Goal: Task Accomplishment & Management: Manage account settings

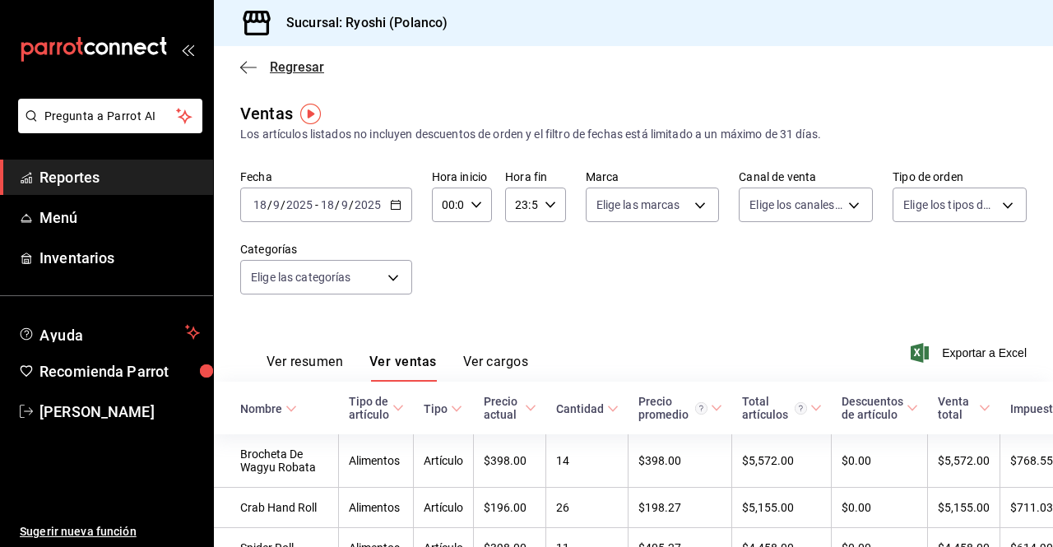
click at [245, 67] on icon "button" at bounding box center [248, 67] width 16 height 15
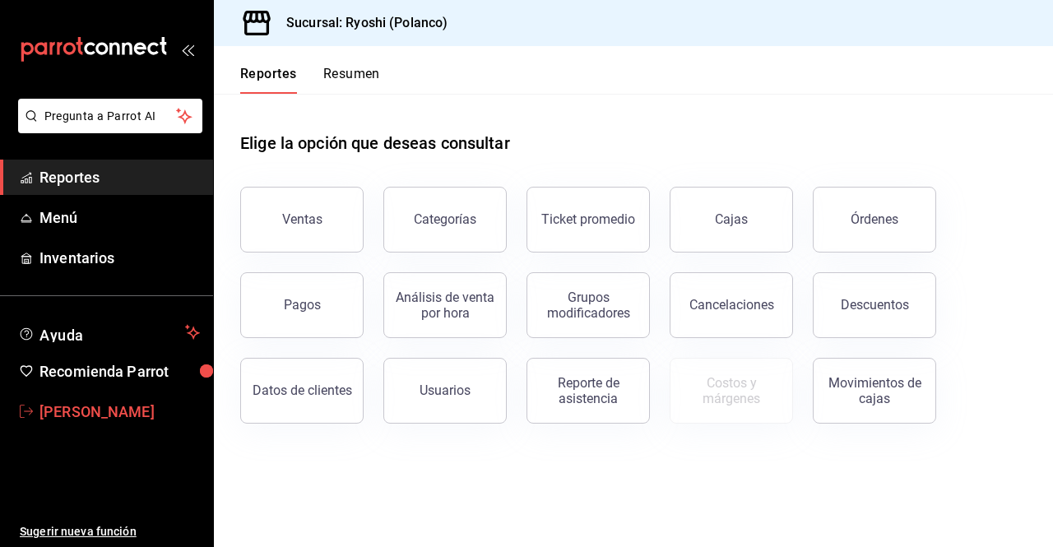
click at [150, 415] on span "[PERSON_NAME]" at bounding box center [119, 412] width 160 height 22
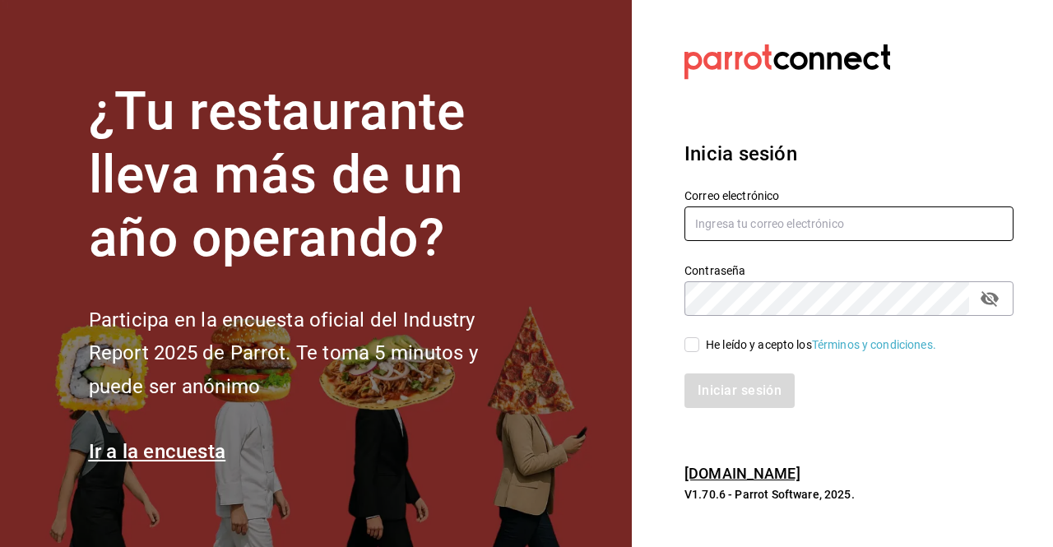
click at [743, 216] on input "text" at bounding box center [849, 224] width 329 height 35
type input "[PERSON_NAME][EMAIL_ADDRESS][DATE][DOMAIN_NAME]"
click at [692, 348] on input "He leído y acepto los Términos y condiciones." at bounding box center [692, 344] width 15 height 15
checkbox input "true"
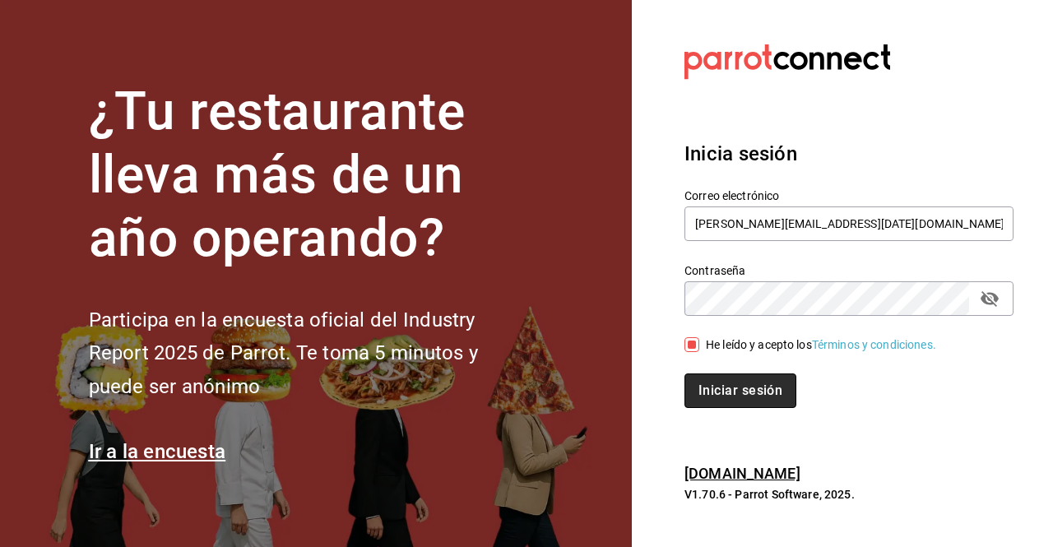
click at [714, 389] on button "Iniciar sesión" at bounding box center [741, 391] width 112 height 35
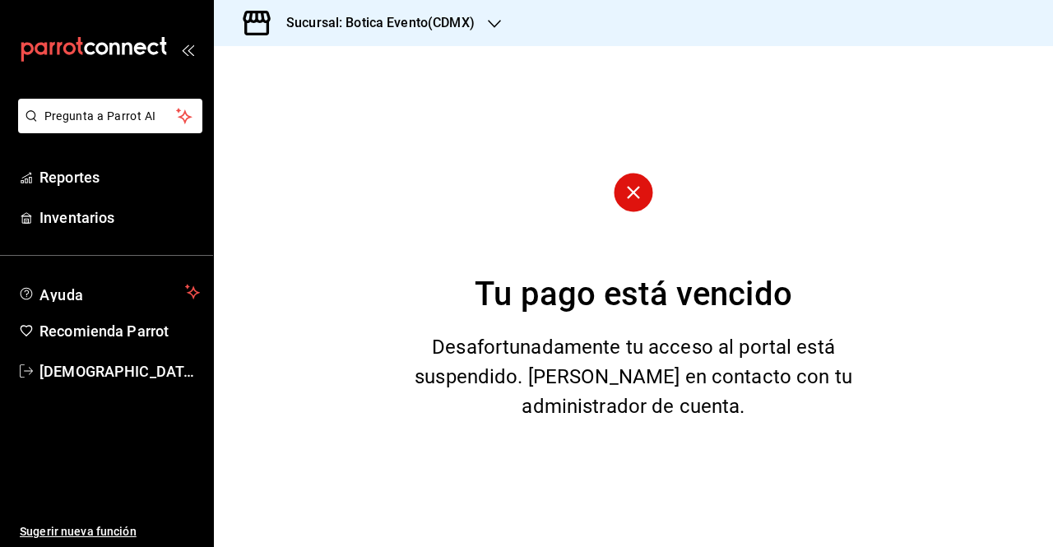
click at [365, 30] on h3 "Sucursal: Botica Evento(CDMX)" at bounding box center [374, 23] width 202 height 20
click at [337, 109] on div "Botica (CDMX)" at bounding box center [337, 108] width 221 height 17
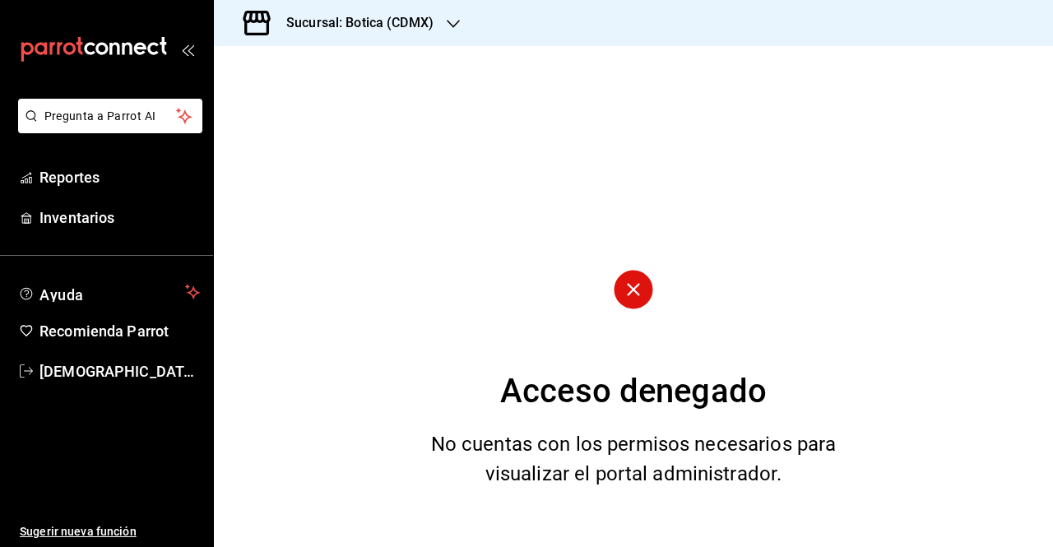
click at [360, 27] on h3 "Sucursal: Botica (CDMX)" at bounding box center [353, 23] width 160 height 20
click at [360, 27] on div at bounding box center [526, 273] width 1053 height 547
